Goal: Task Accomplishment & Management: Use online tool/utility

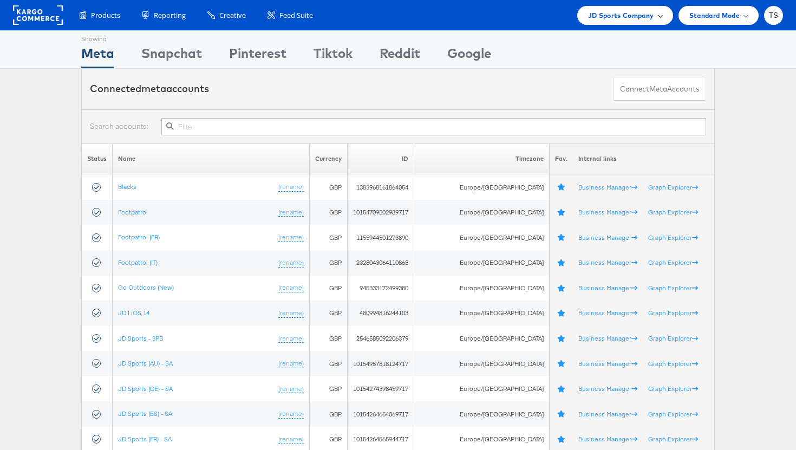
click at [662, 11] on div "JD Sports Company" at bounding box center [625, 15] width 96 height 19
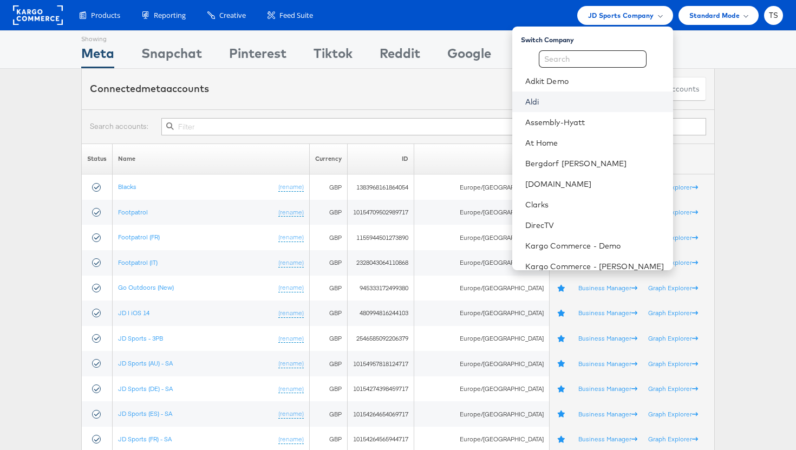
click at [600, 97] on link "Aldi" at bounding box center [594, 101] width 139 height 11
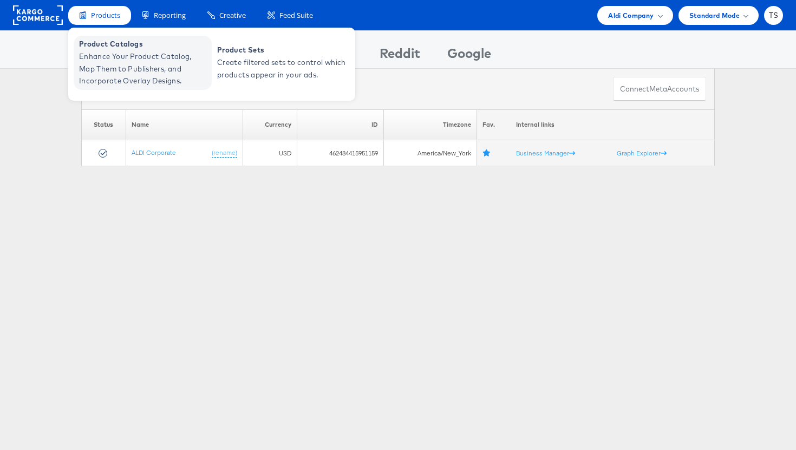
click at [116, 53] on span "Enhance Your Product Catalog, Map Them to Publishers, and Incorporate Overlay D…" at bounding box center [144, 68] width 130 height 37
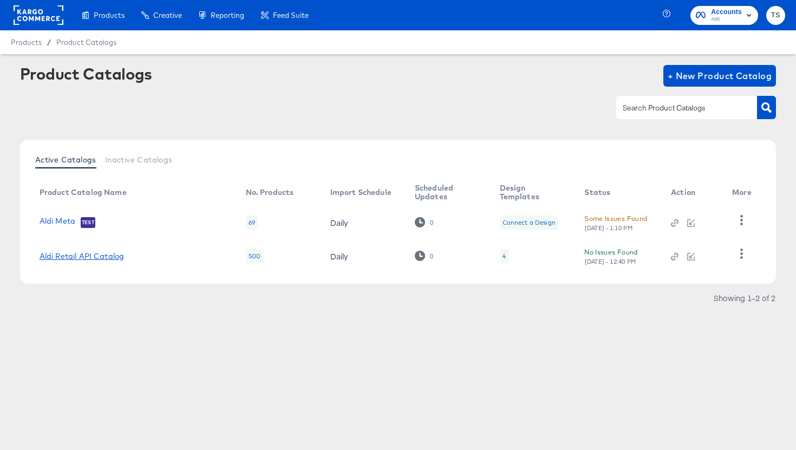
click at [88, 253] on link "Aldi Retail API Catalog" at bounding box center [82, 256] width 84 height 9
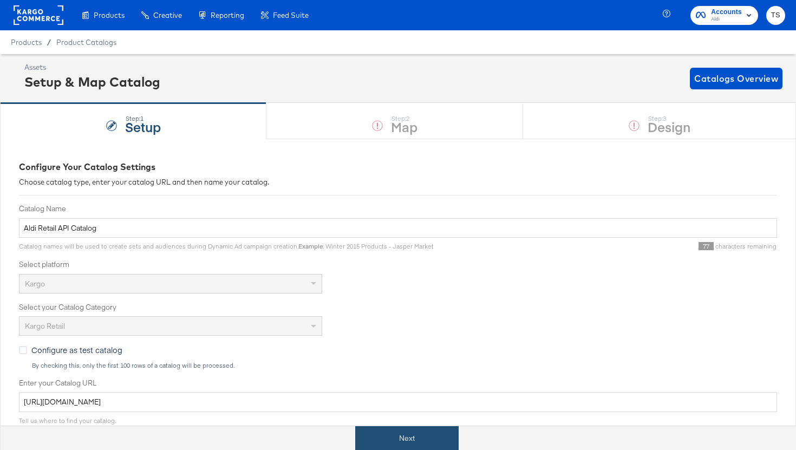
click at [390, 438] on button "Next" at bounding box center [406, 438] width 103 height 24
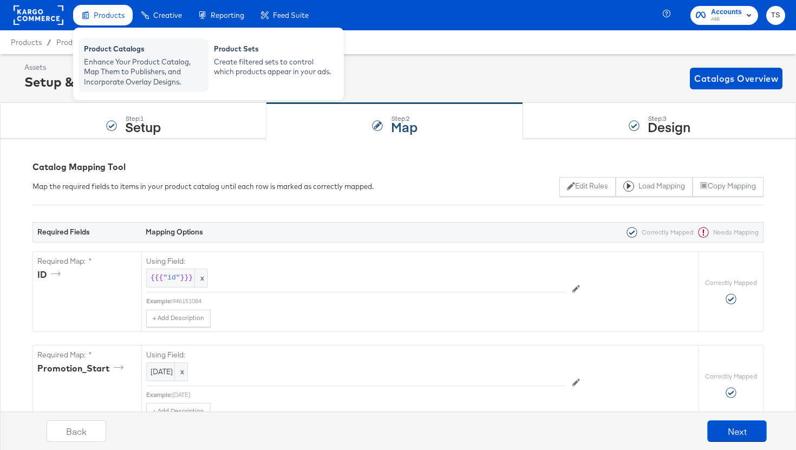
click at [135, 67] on div "Enhance Your Product Catalog, Map Them to Publishers, and Incorporate Overlay D…" at bounding box center [143, 72] width 119 height 30
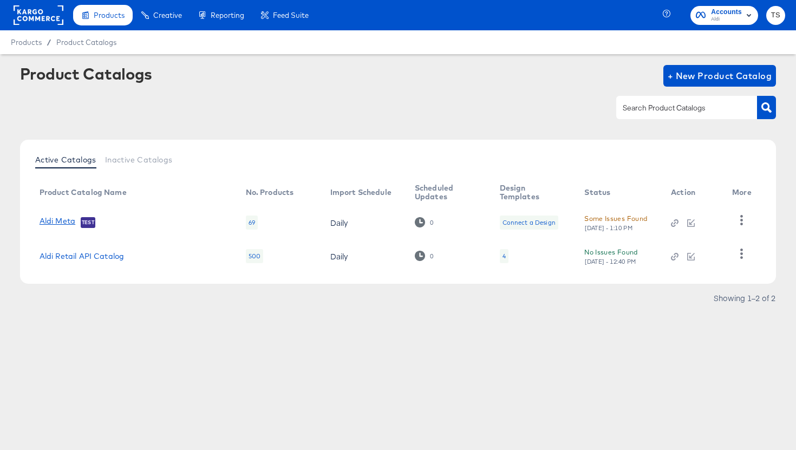
click at [57, 219] on link "Aldi Meta" at bounding box center [58, 222] width 36 height 11
click at [65, 218] on link "Aldi Meta" at bounding box center [58, 222] width 36 height 11
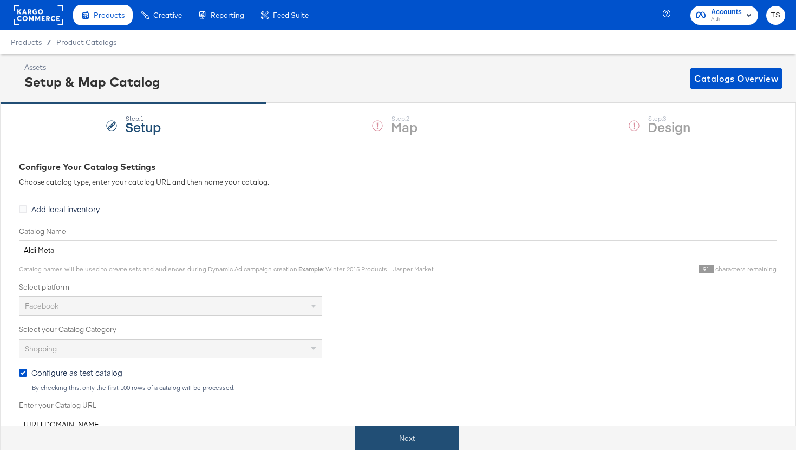
click at [406, 438] on button "Next" at bounding box center [406, 438] width 103 height 24
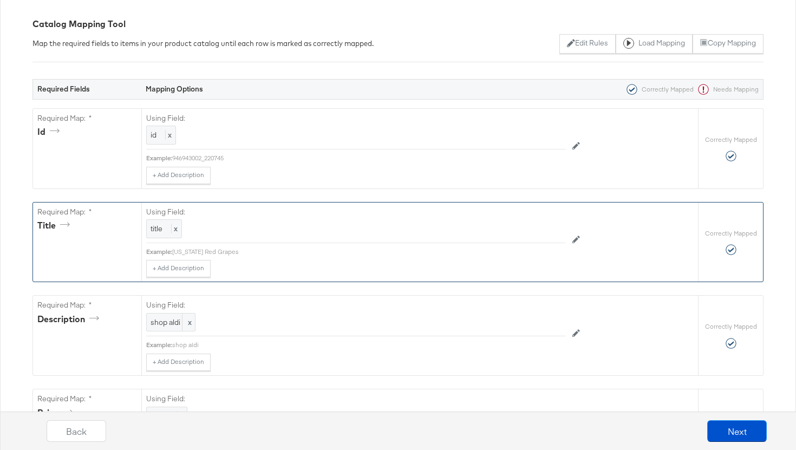
scroll to position [142, 0]
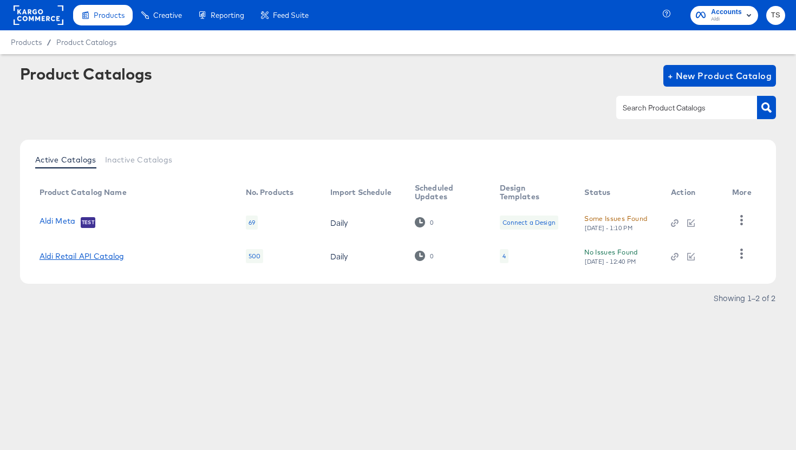
click at [118, 255] on link "Aldi Retail API Catalog" at bounding box center [82, 256] width 84 height 9
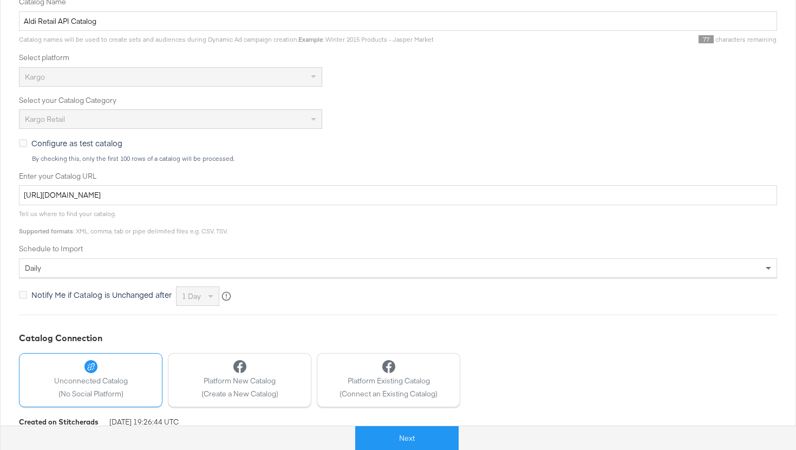
scroll to position [254, 0]
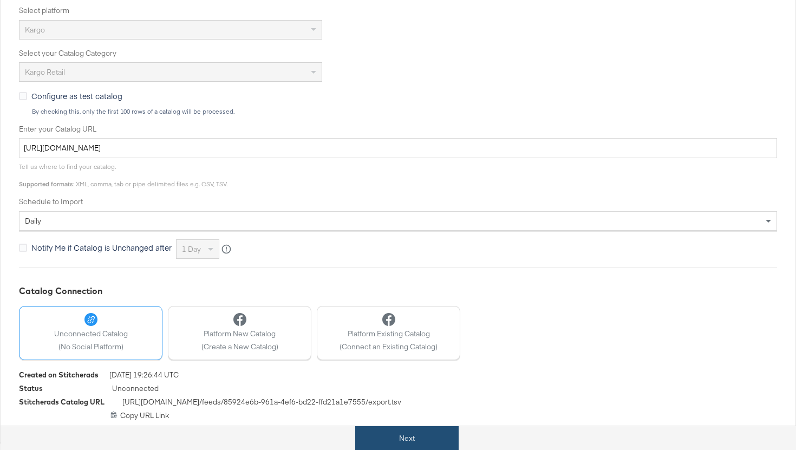
click at [401, 449] on button "Next" at bounding box center [406, 438] width 103 height 24
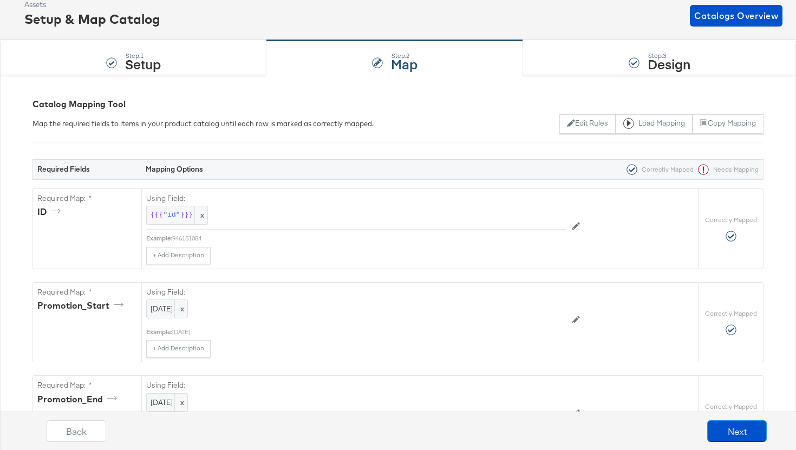
scroll to position [0, 0]
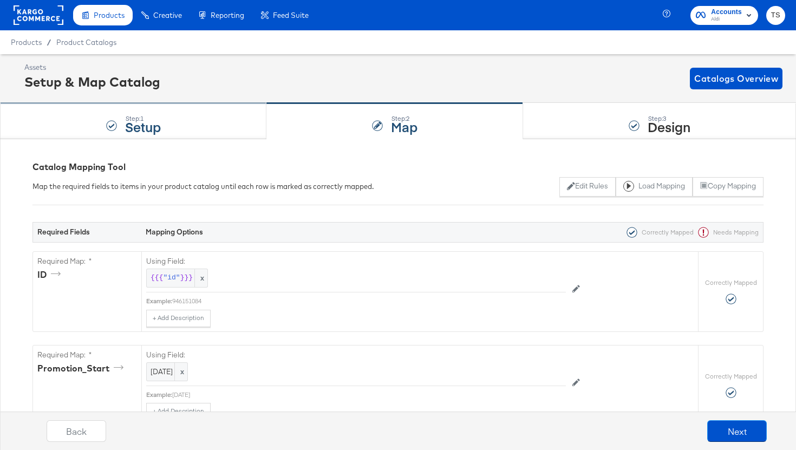
click at [207, 124] on div "Step: 1 Setup" at bounding box center [133, 121] width 266 height 36
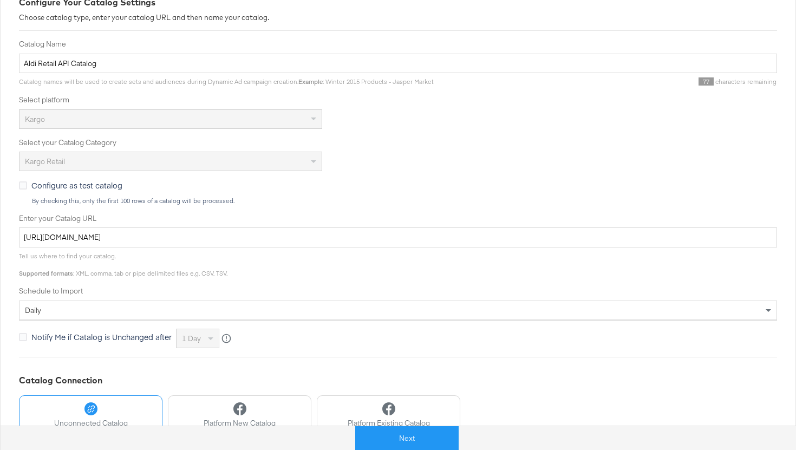
scroll to position [220, 0]
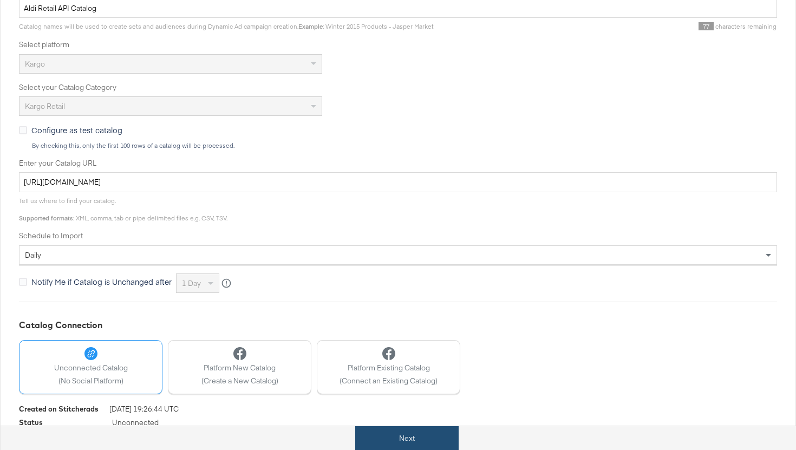
click at [421, 449] on button "Next" at bounding box center [406, 438] width 103 height 24
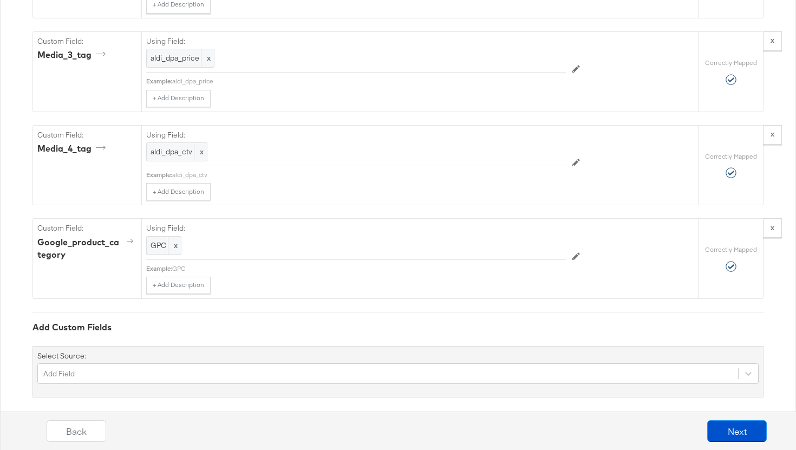
scroll to position [1820, 0]
